Goal: Task Accomplishment & Management: Contribute content

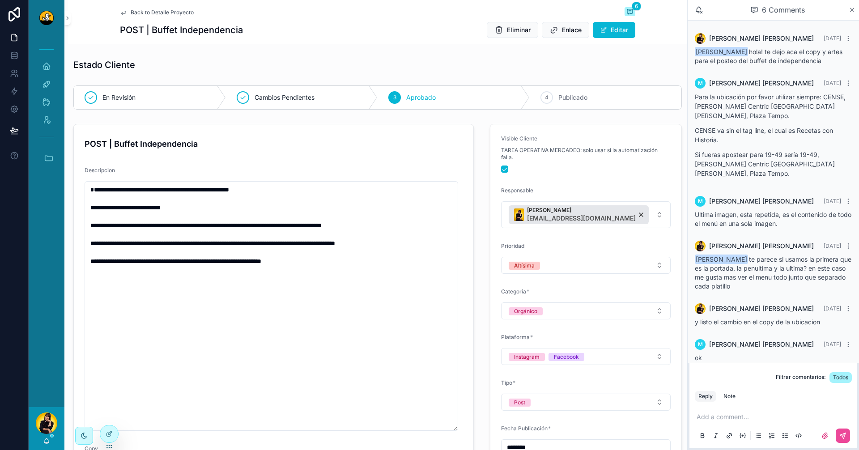
scroll to position [214, 0]
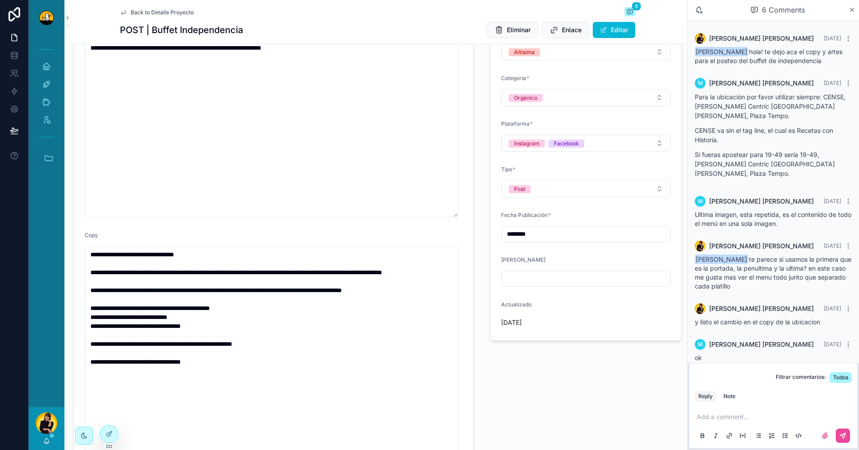
click at [538, 370] on div "Visible Cliente TAREA OPERATIVA MERCADEO: solo usar si la automatización falla.…" at bounding box center [586, 339] width 203 height 865
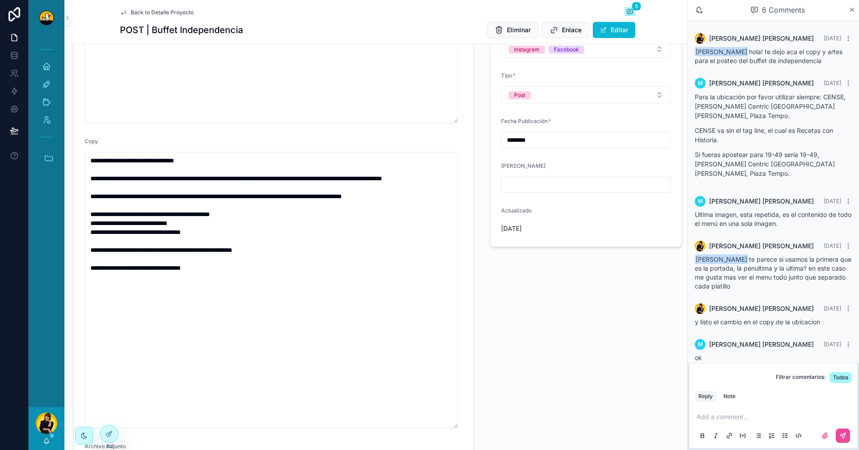
scroll to position [437, 0]
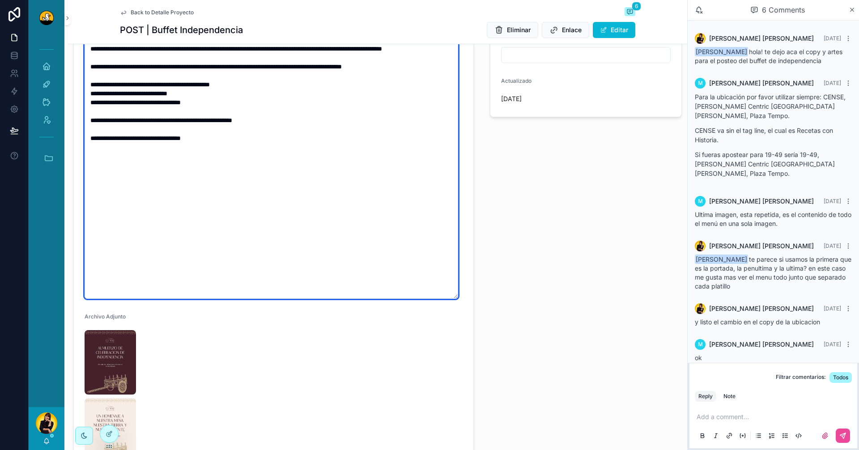
drag, startPoint x: 456, startPoint y: 299, endPoint x: 450, endPoint y: 255, distance: 44.3
click at [450, 255] on textarea "**********" at bounding box center [272, 160] width 374 height 277
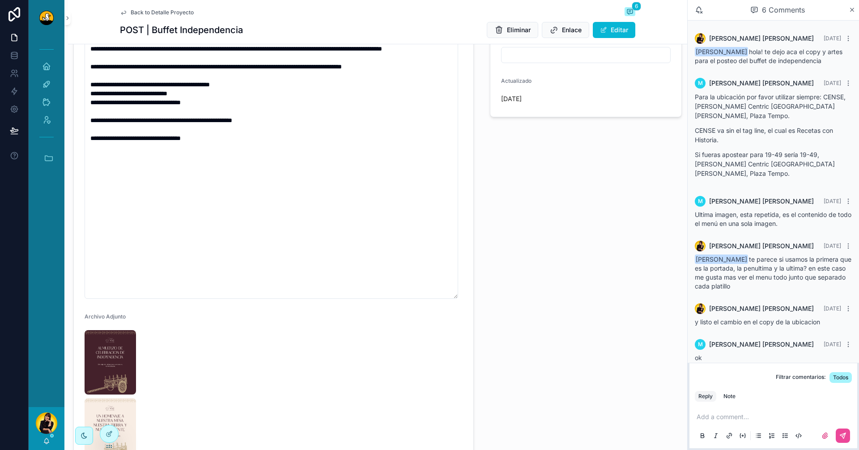
drag, startPoint x: 542, startPoint y: 291, endPoint x: 534, endPoint y: 293, distance: 8.7
click at [539, 292] on div "Visible Cliente TAREA OPERATIVA MERCADEO: solo usar si la automatización falla.…" at bounding box center [586, 115] width 203 height 865
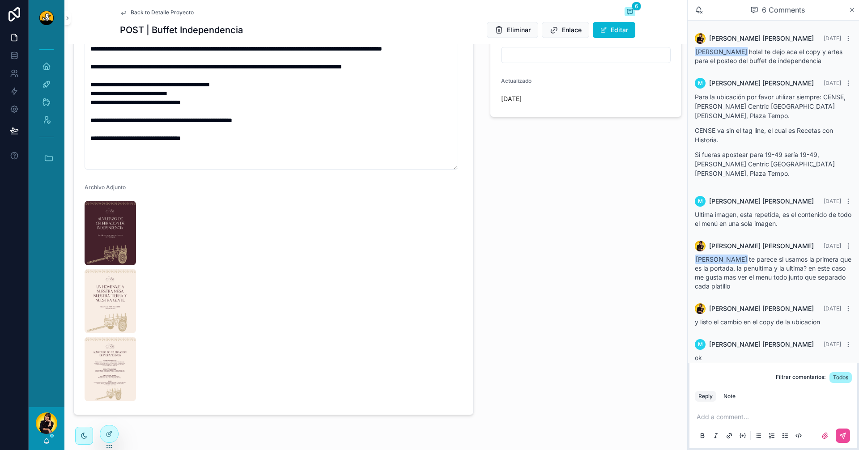
drag, startPoint x: 454, startPoint y: 298, endPoint x: 445, endPoint y: 168, distance: 129.7
click at [445, 168] on textarea "**********" at bounding box center [272, 95] width 374 height 147
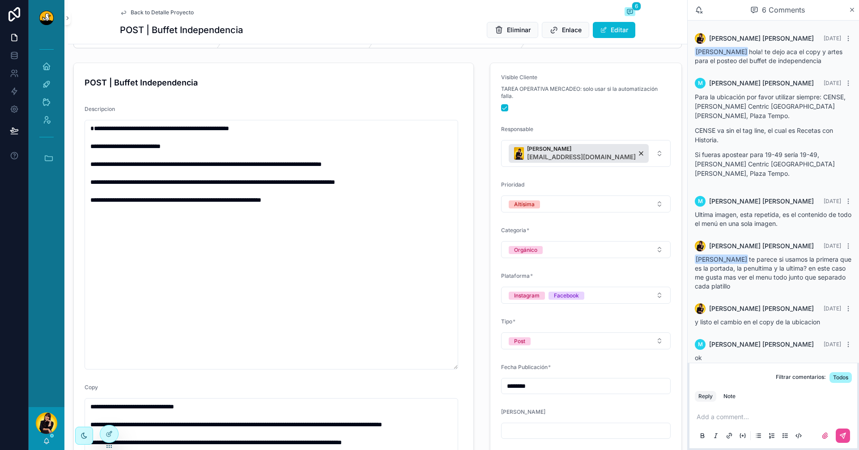
scroll to position [0, 0]
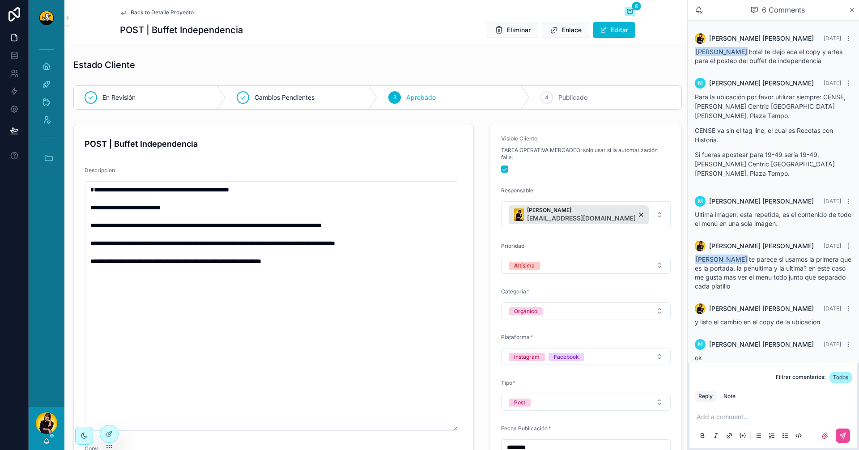
click at [139, 10] on span "Back to Detalle Proyecto" at bounding box center [162, 12] width 63 height 7
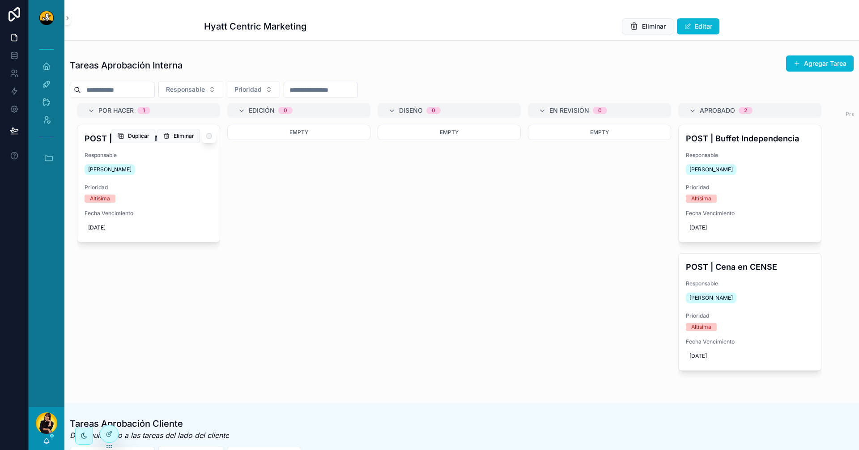
click at [185, 182] on div "POST | Almuerzo Josefino Responsable [PERSON_NAME] Prioridad Altísima Fecha Ven…" at bounding box center [148, 183] width 142 height 117
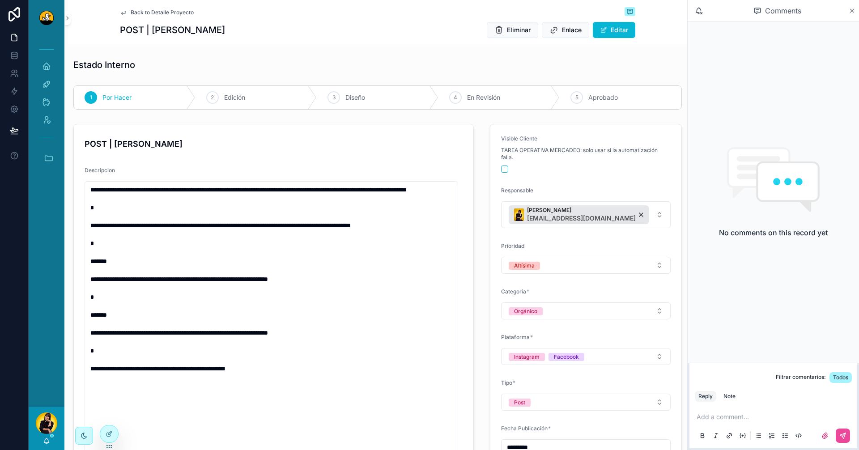
click at [181, 10] on span "Back to Detalle Proyecto" at bounding box center [162, 12] width 63 height 7
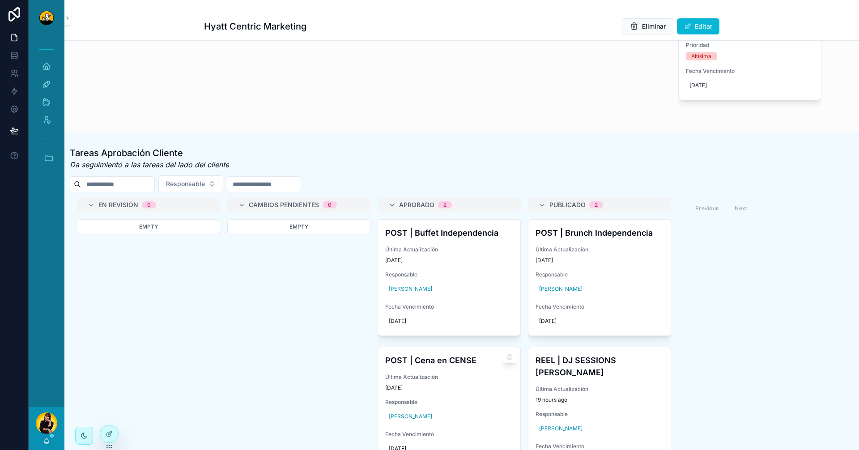
scroll to position [269, 0]
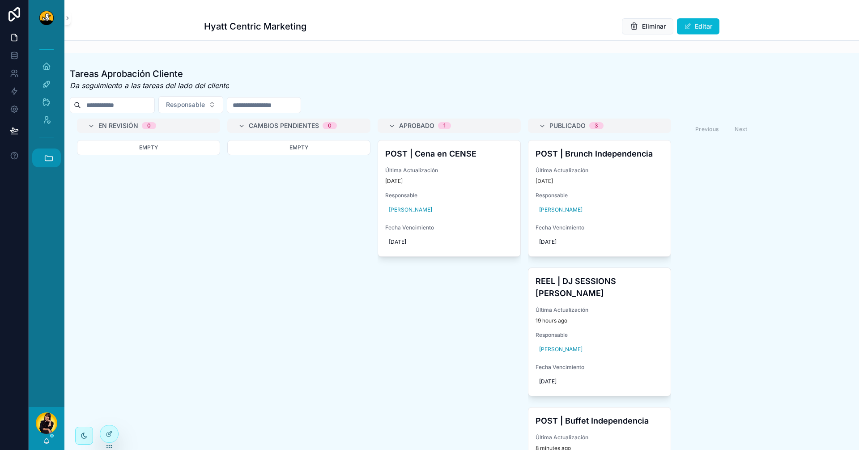
click at [49, 155] on icon "scrollable content" at bounding box center [49, 158] width 10 height 10
click at [52, 180] on link "DS Duck Studios" at bounding box center [49, 182] width 24 height 19
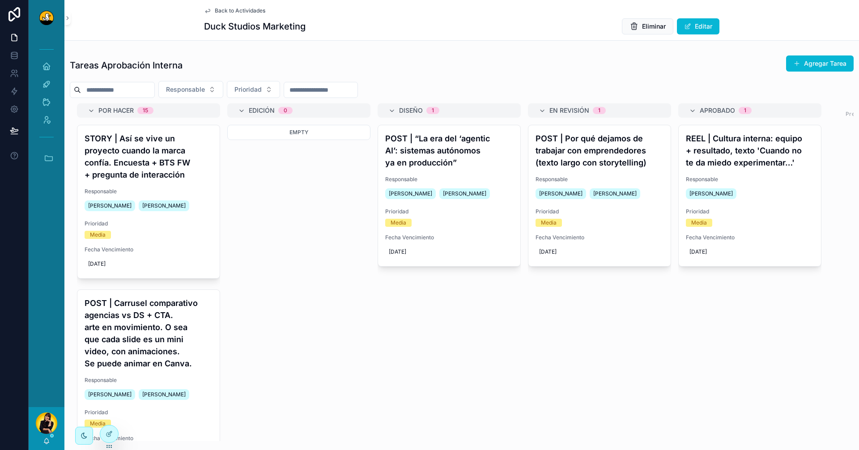
click at [607, 156] on h4 "POST | Por qué dejamos de trabajar con emprendedores (texto largo con storytell…" at bounding box center [600, 151] width 128 height 36
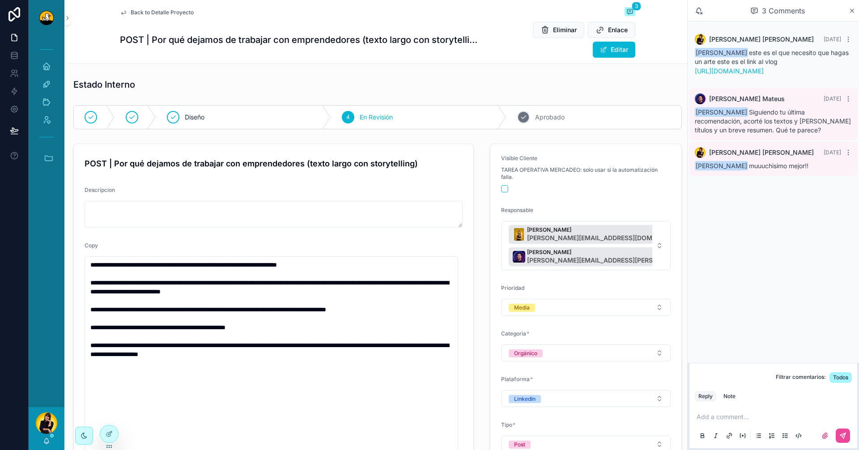
click at [569, 119] on div "5 Aprobado" at bounding box center [594, 117] width 175 height 23
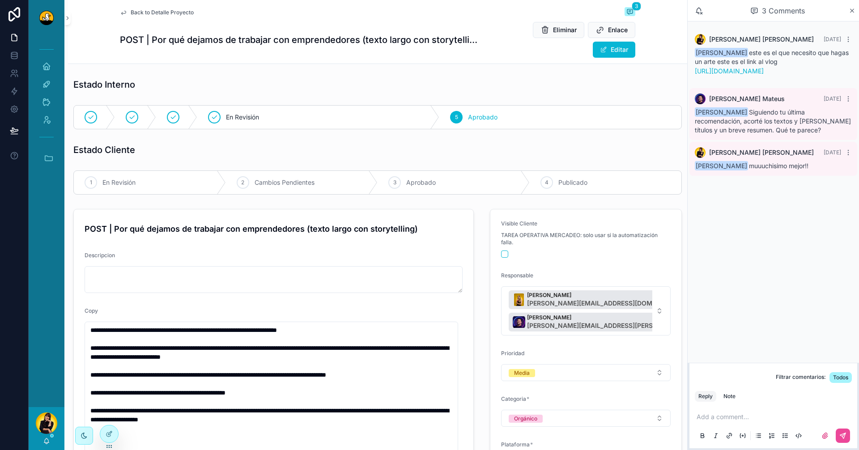
click at [138, 13] on span "Back to Detalle Proyecto" at bounding box center [162, 12] width 63 height 7
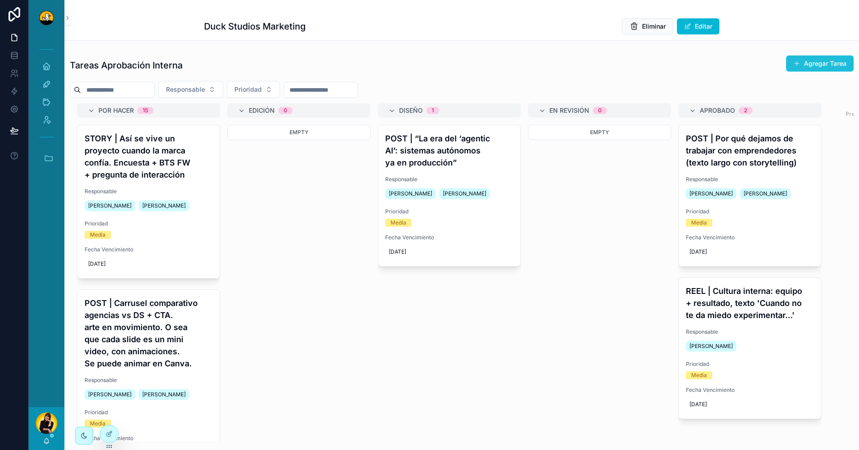
click at [800, 63] on button "Agregar Tarea" at bounding box center [821, 64] width 68 height 16
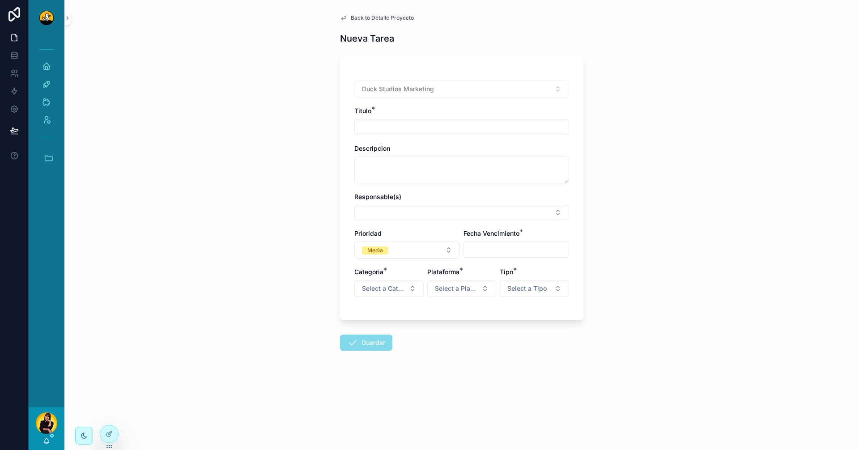
click at [484, 129] on input "scrollable content" at bounding box center [462, 127] width 214 height 13
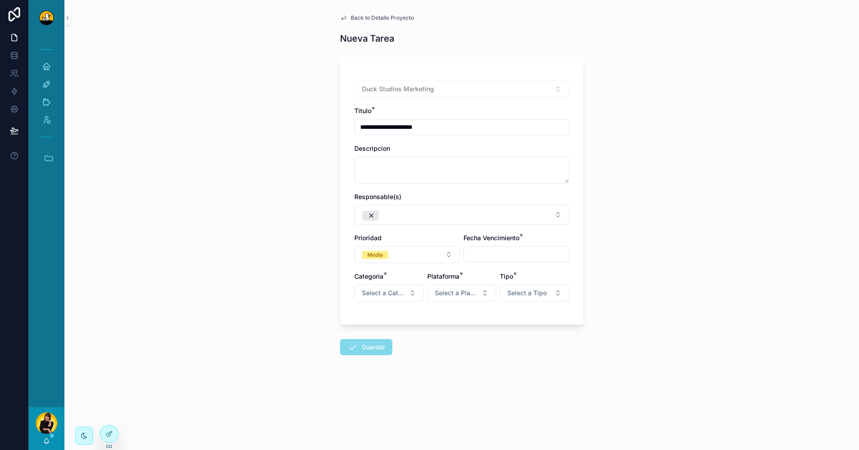
type input "**********"
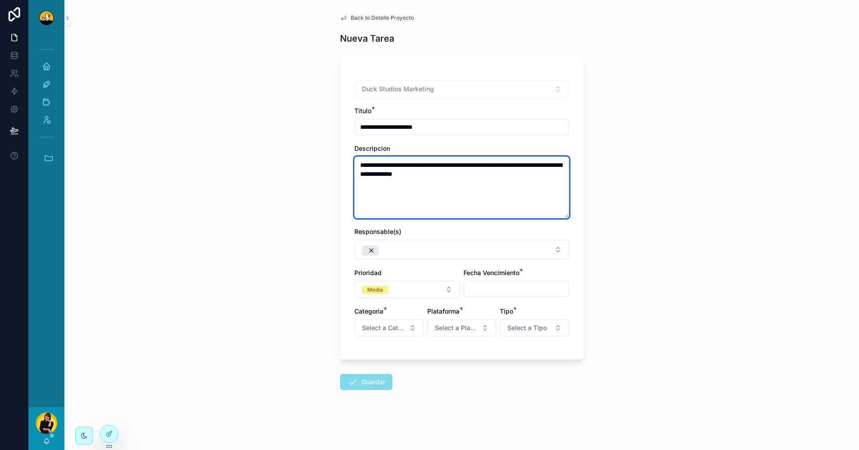
type textarea "**********"
